Goal: Transaction & Acquisition: Purchase product/service

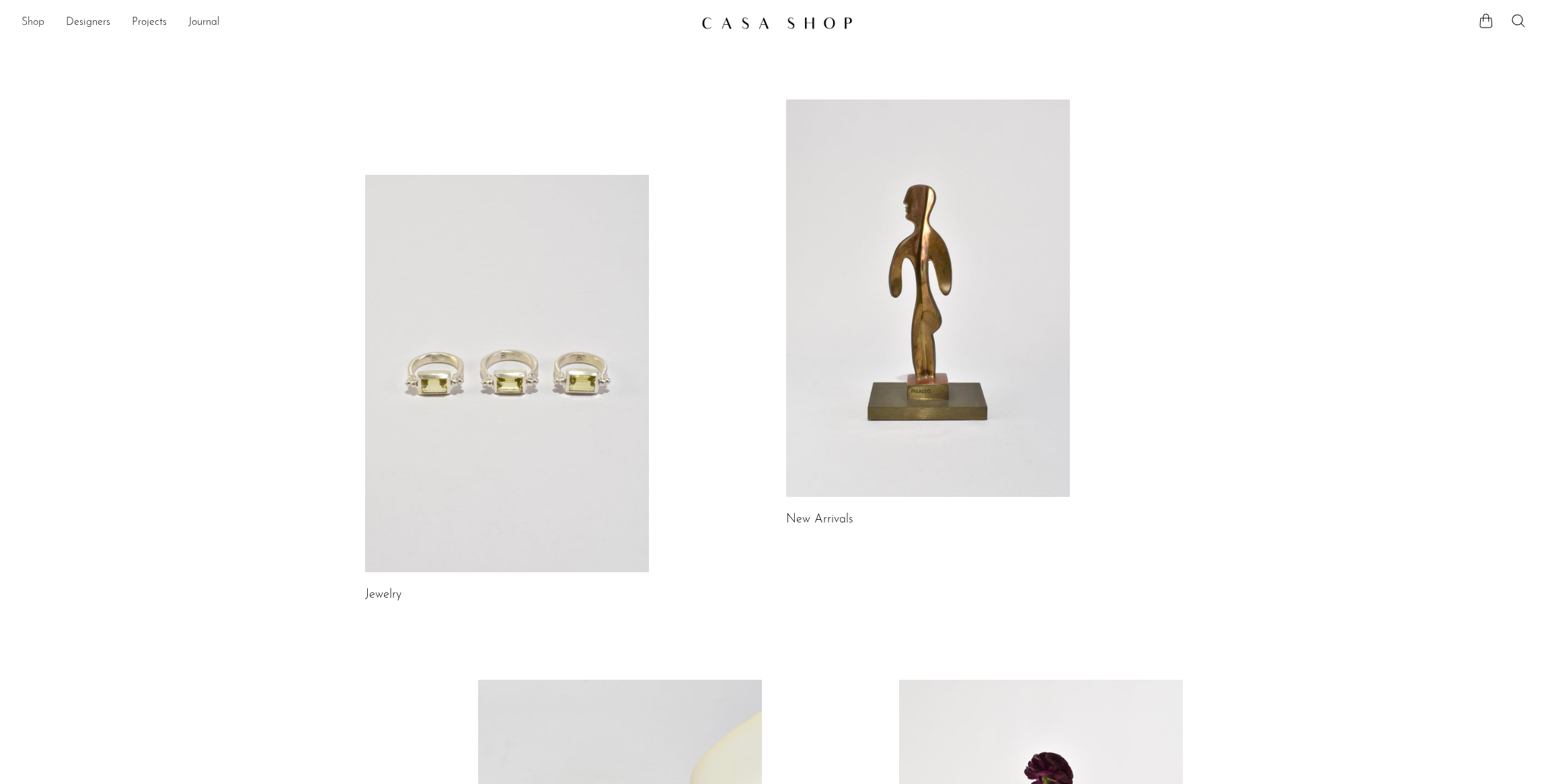
click at [33, 24] on link "Shop" at bounding box center [33, 22] width 23 height 17
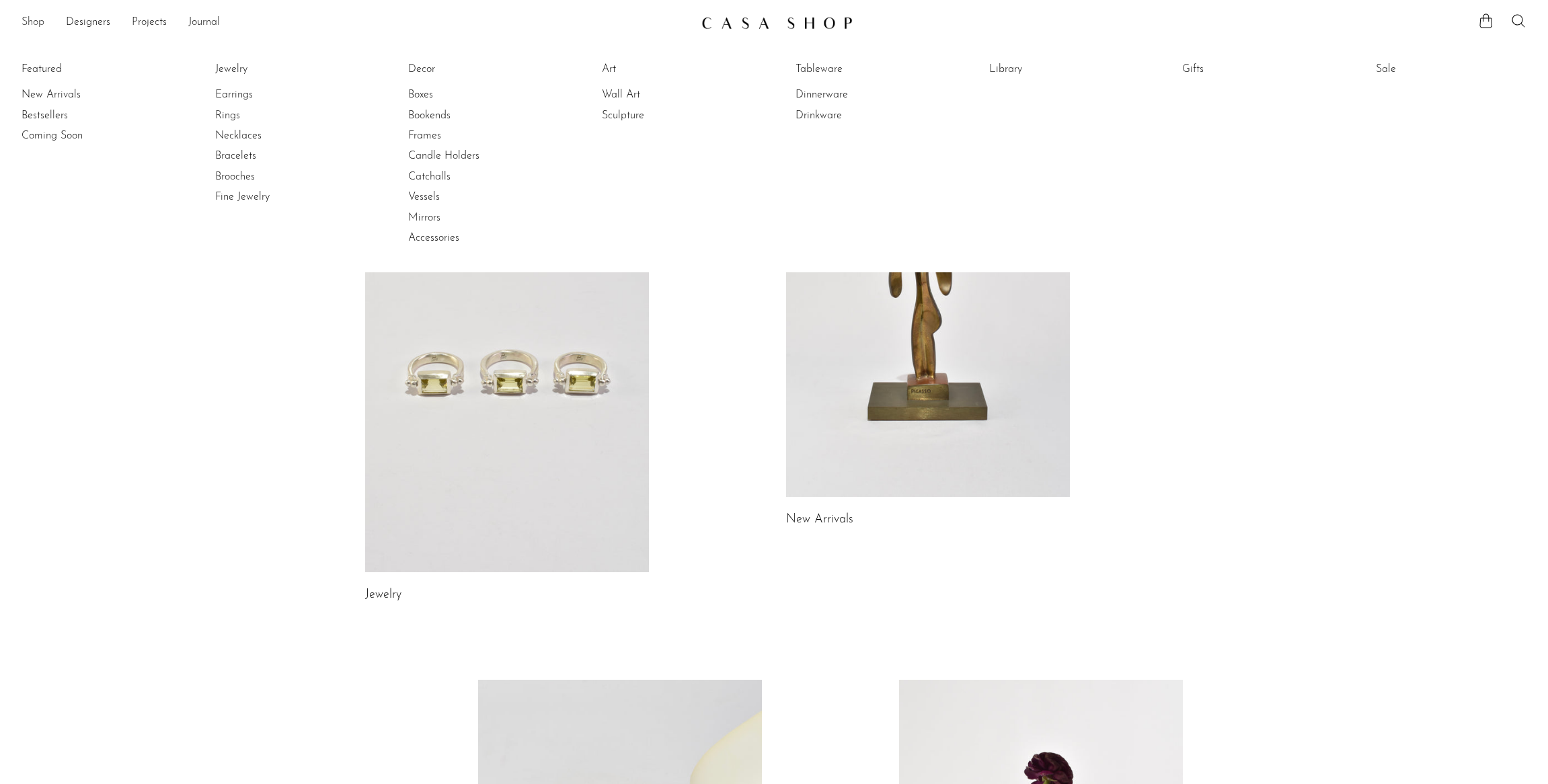
scroll to position [1, 0]
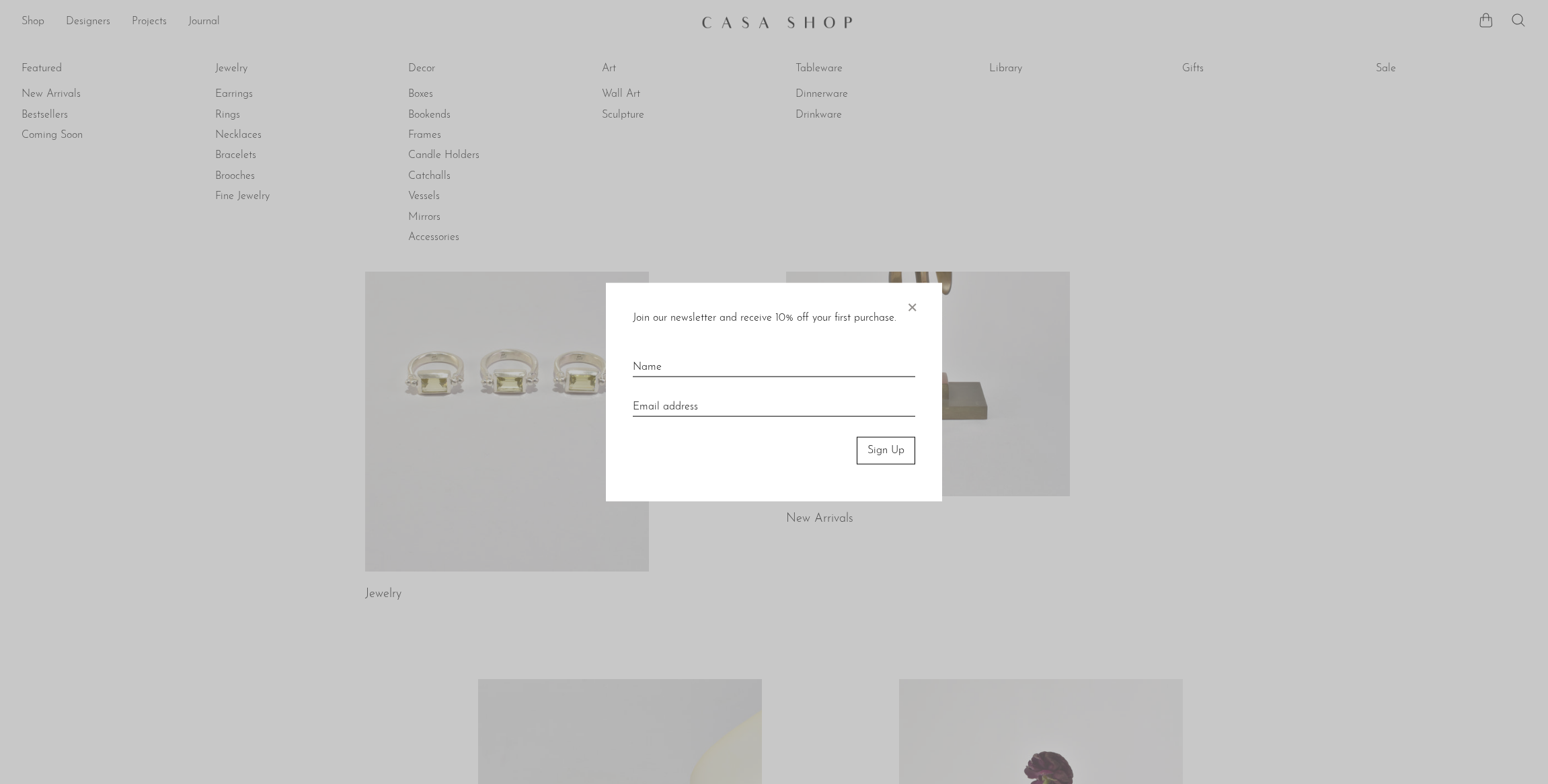
click at [913, 307] on span "×" at bounding box center [911, 305] width 13 height 43
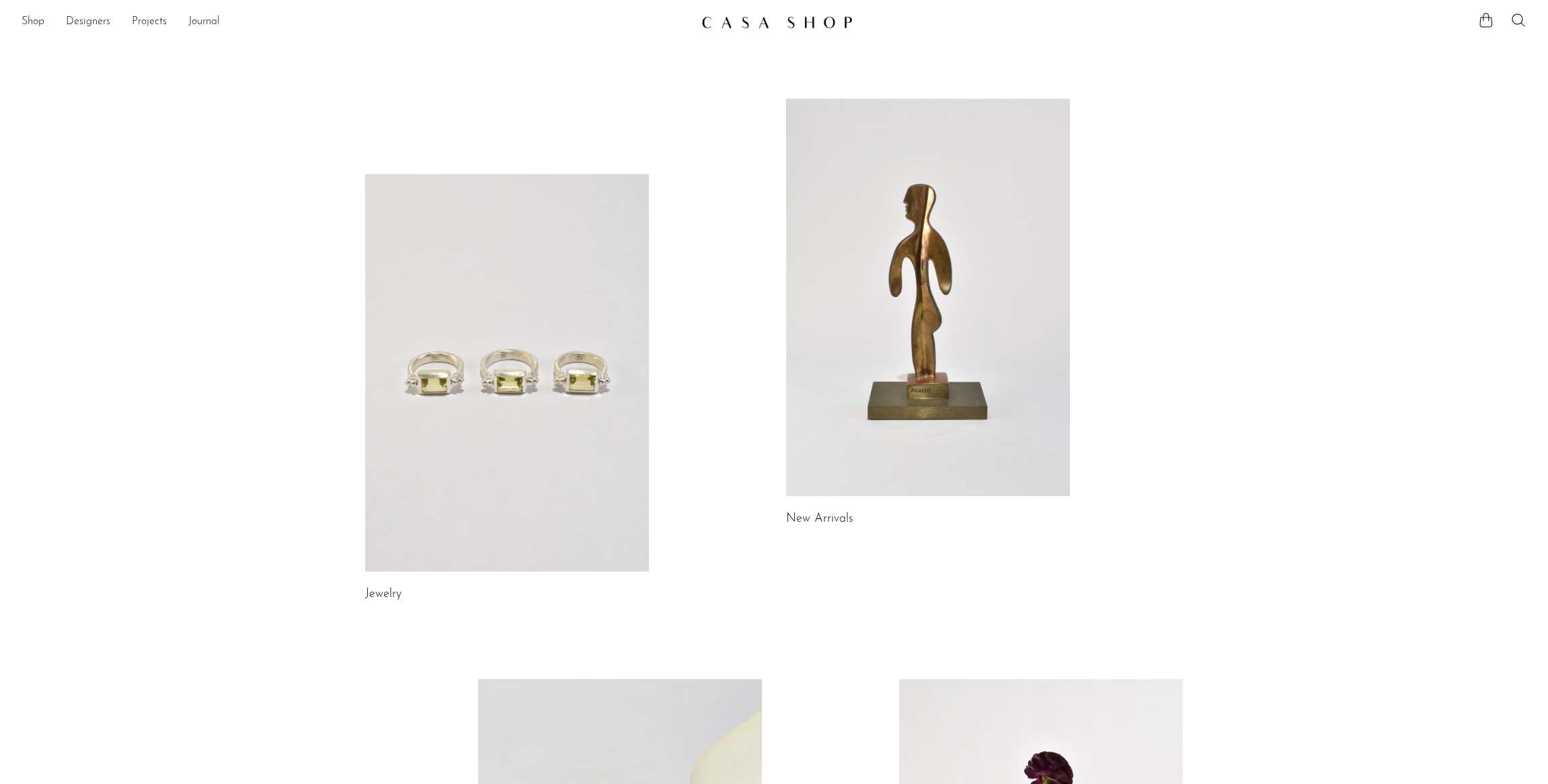
click at [909, 332] on link at bounding box center [928, 298] width 284 height 397
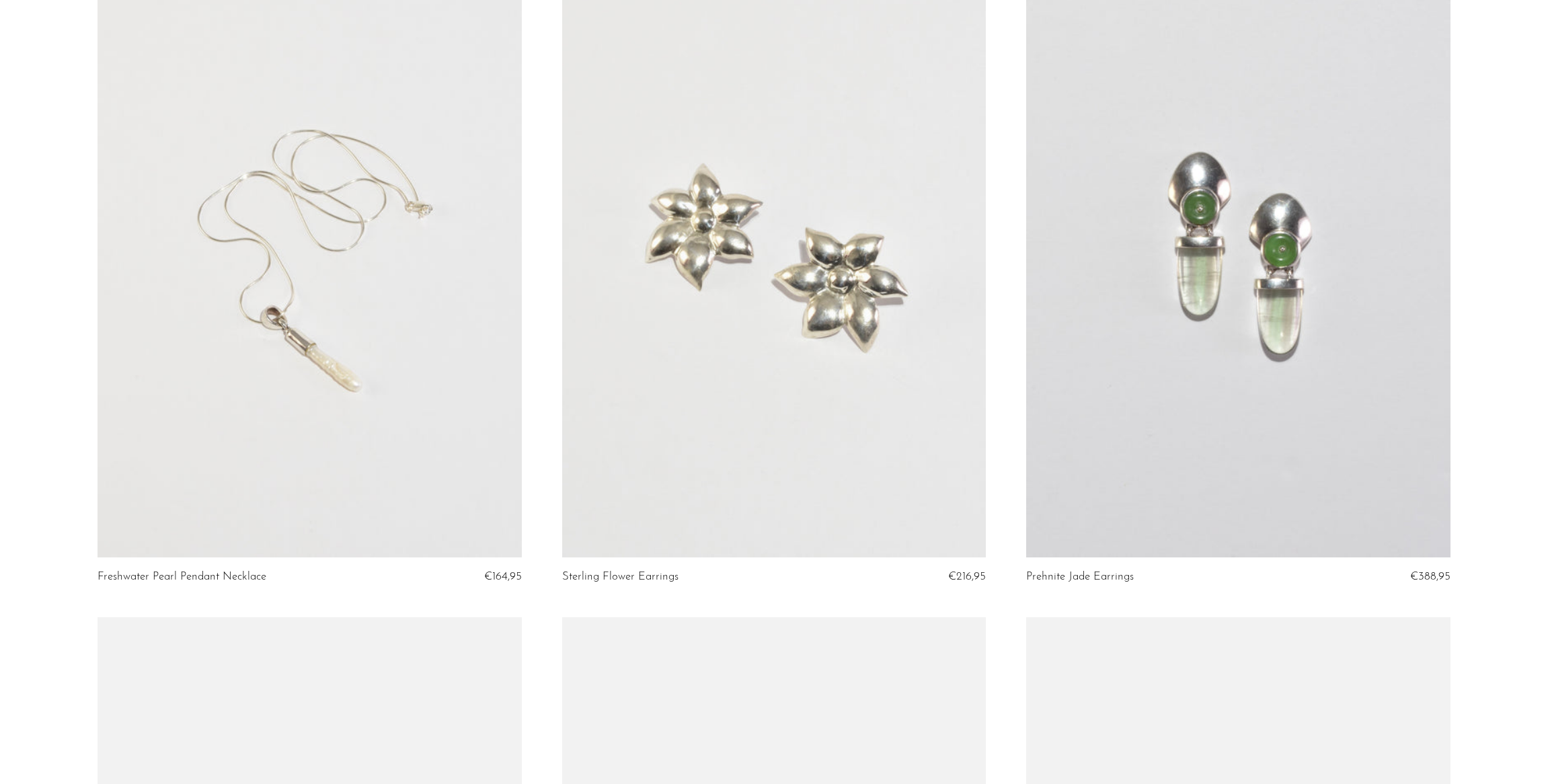
scroll to position [2608, 0]
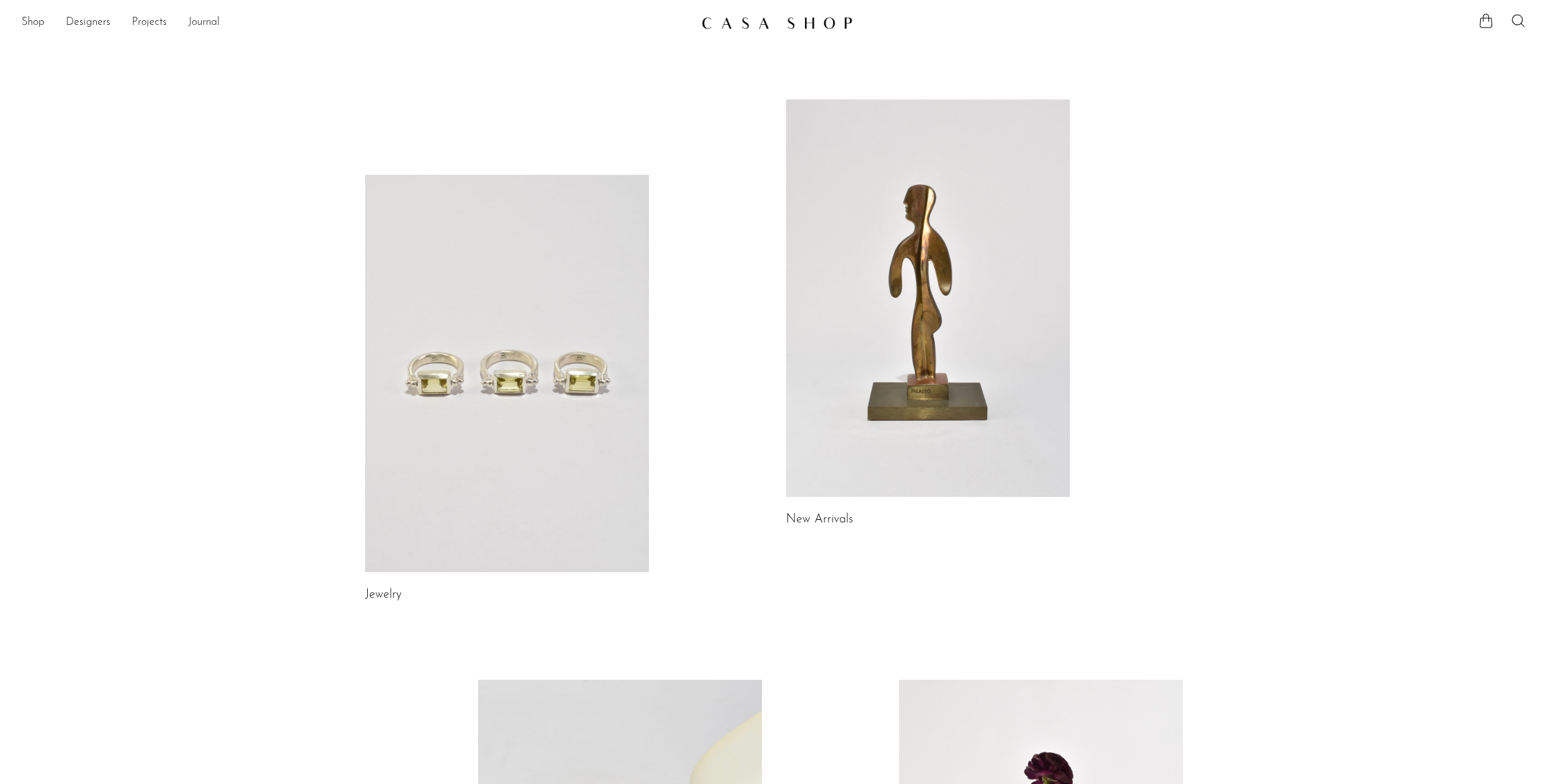
scroll to position [1, 0]
